Goal: Transaction & Acquisition: Purchase product/service

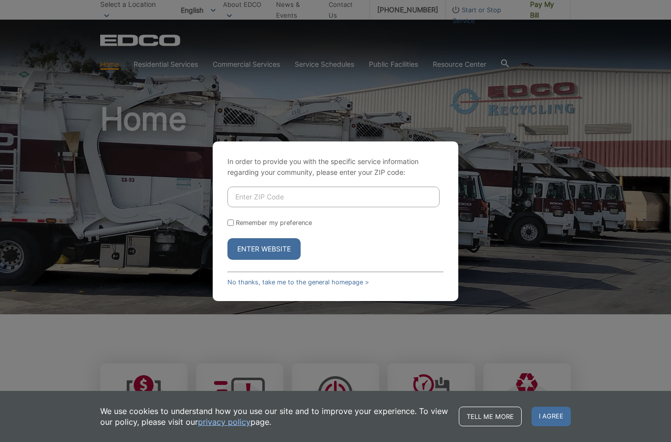
click at [362, 207] on input "Enter ZIP Code" at bounding box center [333, 197] width 212 height 21
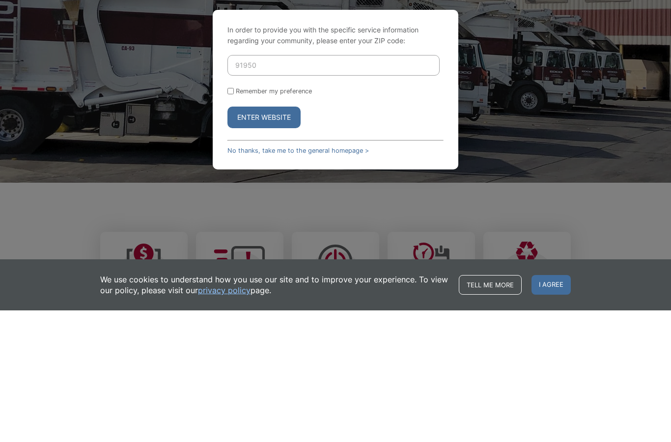
type input "91950"
click at [234, 220] on input "Remember my preference" at bounding box center [230, 223] width 6 height 6
checkbox input "true"
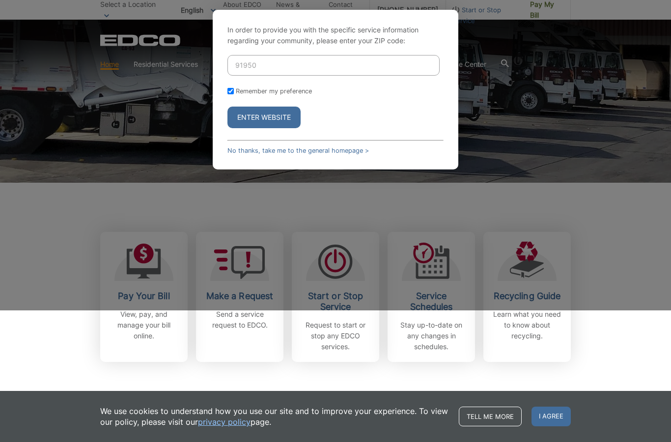
click at [272, 128] on button "Enter Website" at bounding box center [263, 118] width 73 height 22
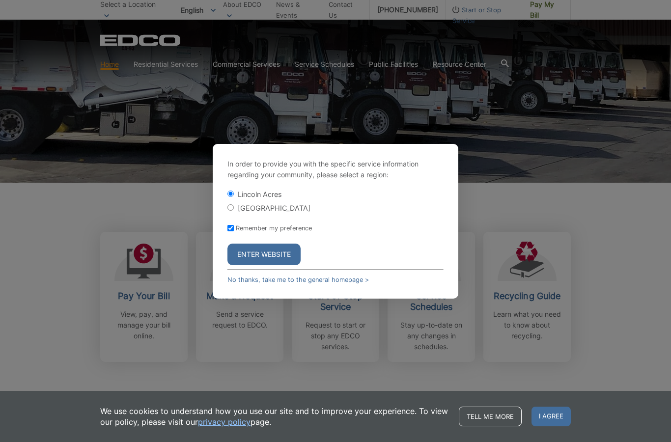
click at [274, 263] on button "Enter Website" at bounding box center [263, 255] width 73 height 22
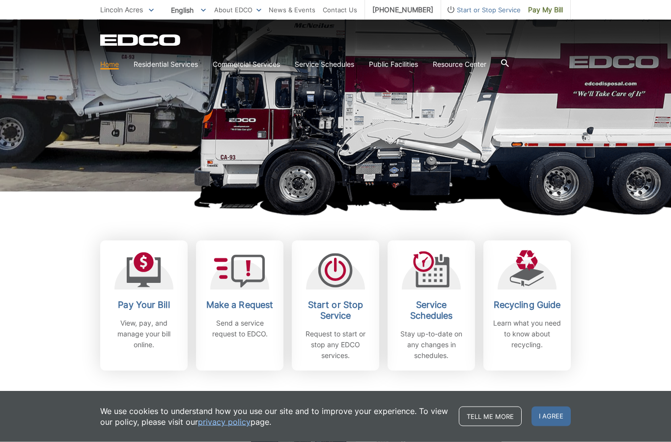
scroll to position [123, 0]
click at [150, 264] on icon at bounding box center [144, 262] width 20 height 20
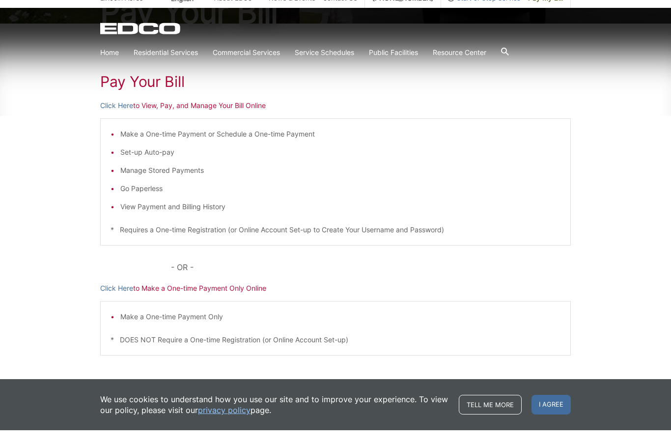
scroll to position [176, 0]
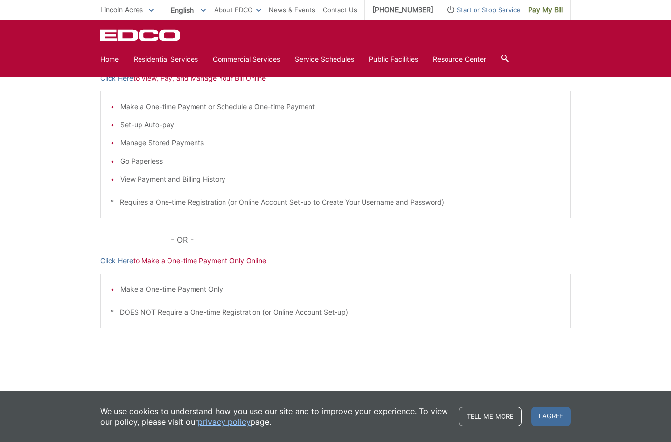
click at [244, 264] on p "Click Here to Make a One-time Payment Only Online" at bounding box center [335, 260] width 471 height 11
click at [118, 264] on link "Click Here" at bounding box center [116, 260] width 33 height 11
